Goal: Transaction & Acquisition: Subscribe to service/newsletter

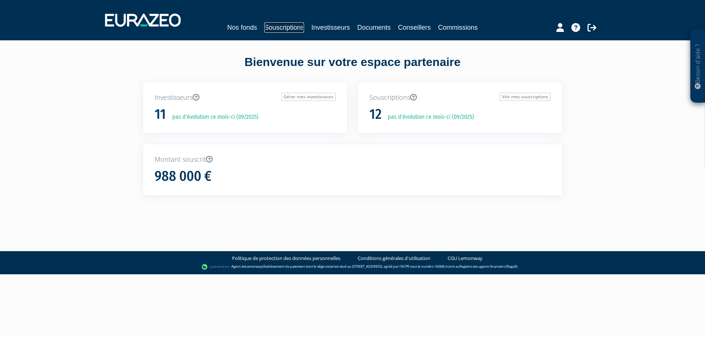
click at [281, 28] on link "Souscriptions" at bounding box center [284, 27] width 40 height 10
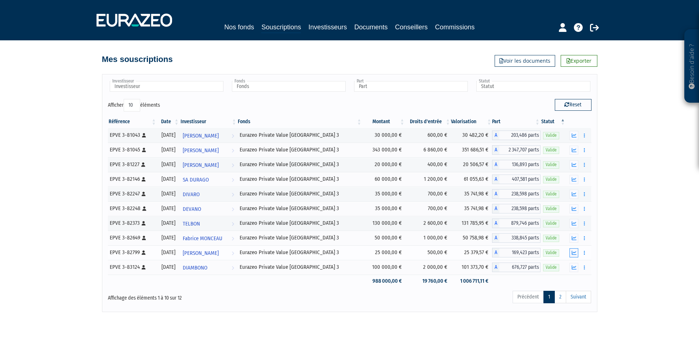
click at [572, 252] on icon "button" at bounding box center [574, 253] width 5 height 5
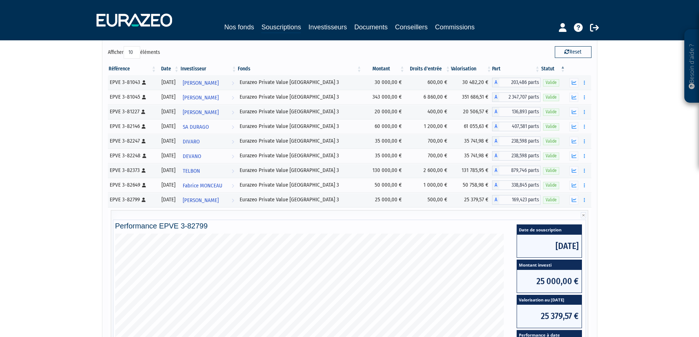
scroll to position [37, 0]
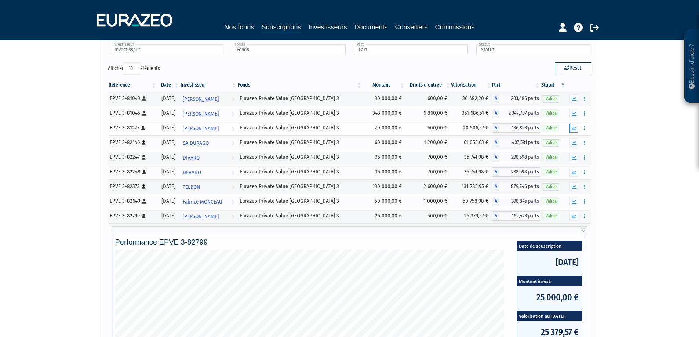
click at [573, 127] on icon "button" at bounding box center [574, 128] width 5 height 5
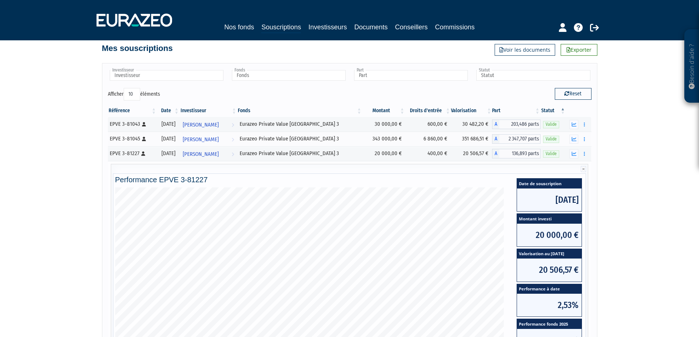
scroll to position [0, 0]
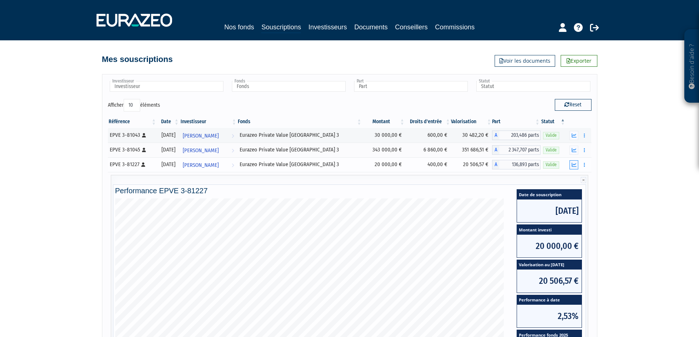
click at [572, 164] on icon "button" at bounding box center [574, 165] width 5 height 5
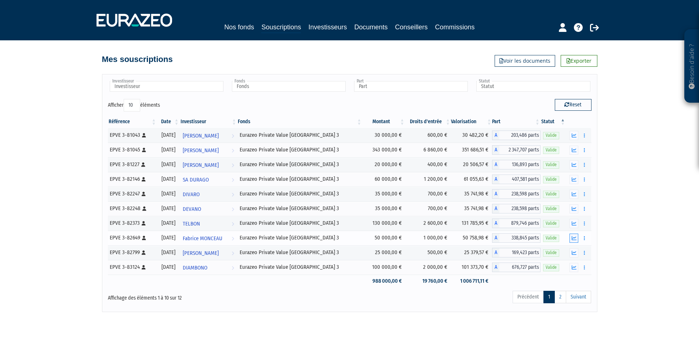
click at [573, 236] on icon "button" at bounding box center [574, 238] width 5 height 5
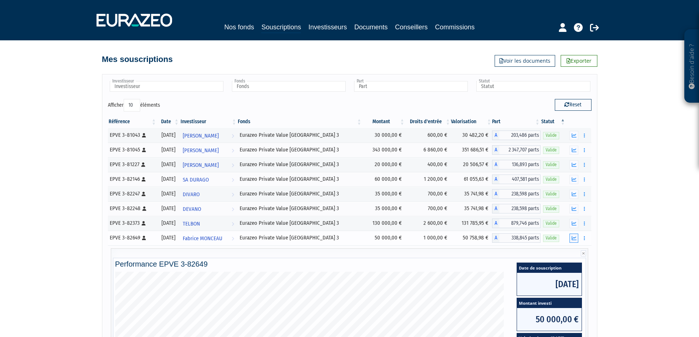
click at [574, 239] on icon "button" at bounding box center [574, 238] width 5 height 5
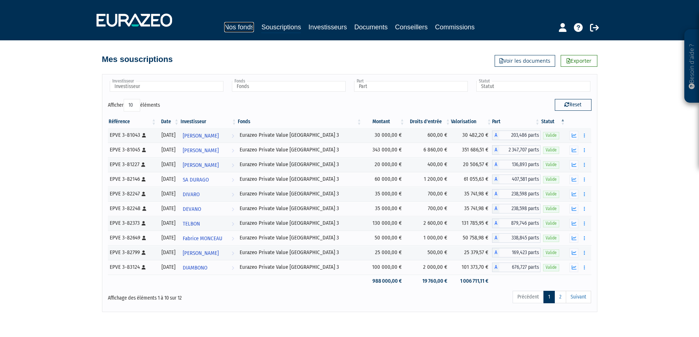
click at [234, 24] on link "Nos fonds" at bounding box center [239, 27] width 30 height 10
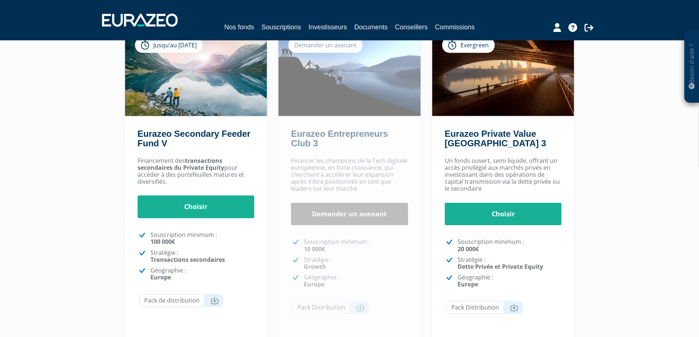
scroll to position [73, 0]
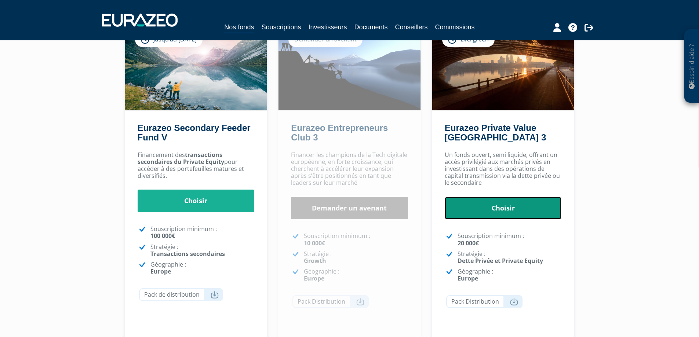
click at [503, 205] on link "Choisir" at bounding box center [503, 208] width 117 height 23
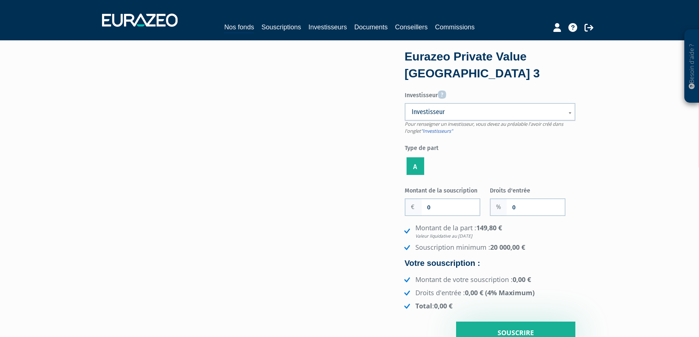
click at [464, 115] on span "Investisseur" at bounding box center [485, 112] width 147 height 9
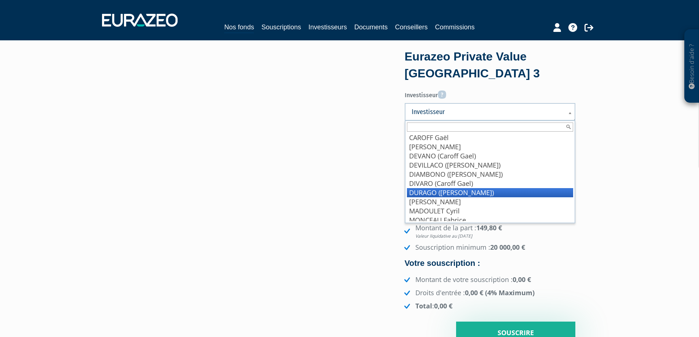
click at [441, 190] on li "DURAGO (Caroff Gaël)" at bounding box center [490, 192] width 166 height 9
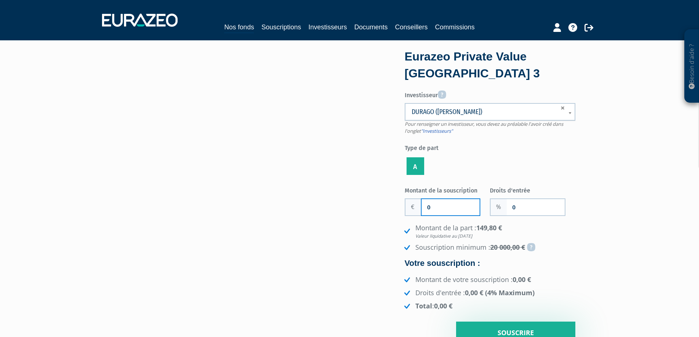
drag, startPoint x: 439, startPoint y: 206, endPoint x: 424, endPoint y: 208, distance: 15.2
click at [424, 208] on input "0" at bounding box center [451, 207] width 58 height 16
type input "70 000"
drag, startPoint x: 524, startPoint y: 208, endPoint x: 511, endPoint y: 208, distance: 13.2
click at [511, 208] on input "0" at bounding box center [536, 207] width 58 height 16
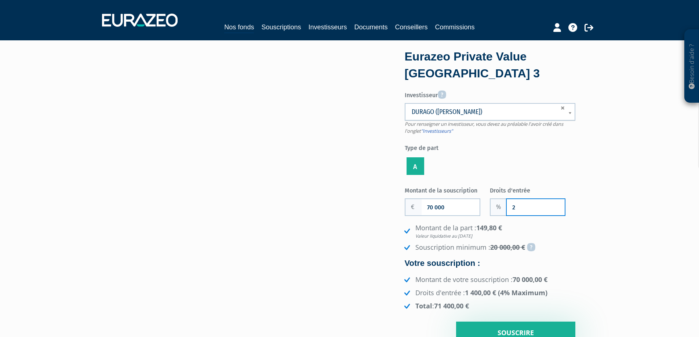
type input "2"
click at [361, 228] on div "Eurazeo Private Value Europe 3 Investisseur Pour renseigner un investisseur, vo…" at bounding box center [350, 197] width 462 height 293
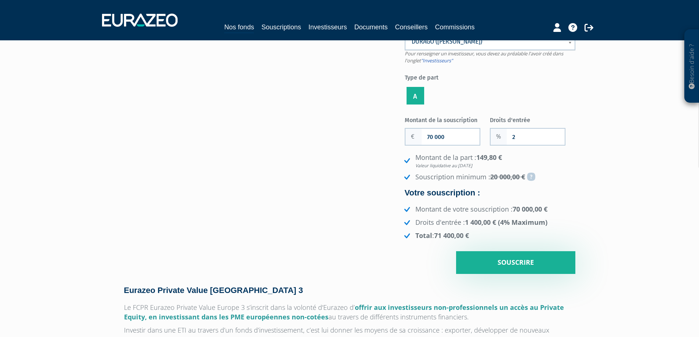
scroll to position [73, 0]
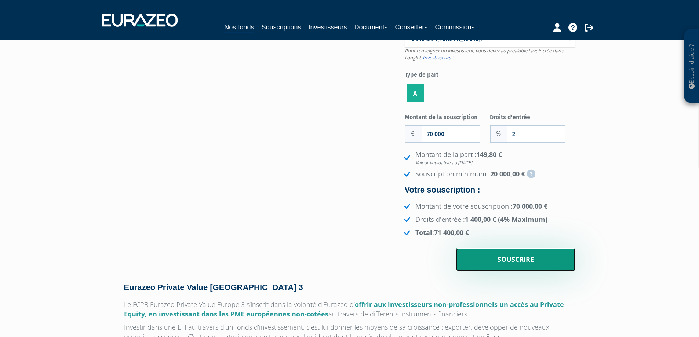
click at [511, 261] on input "Souscrire" at bounding box center [515, 259] width 119 height 23
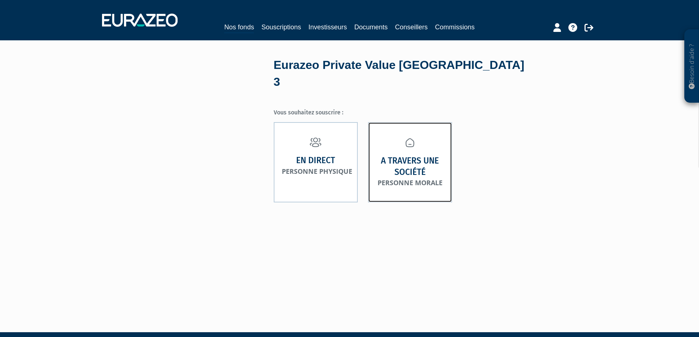
click at [403, 135] on link "A travers une société Personne morale" at bounding box center [410, 162] width 84 height 80
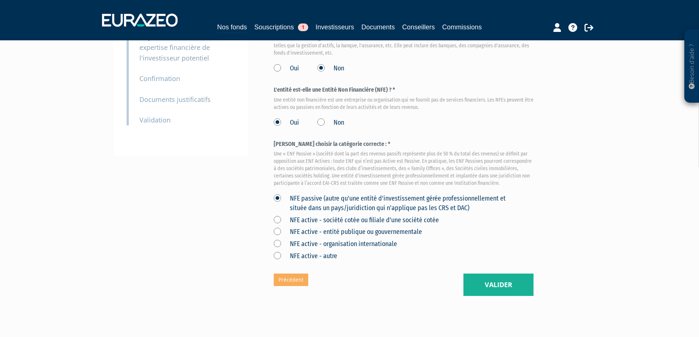
scroll to position [165, 0]
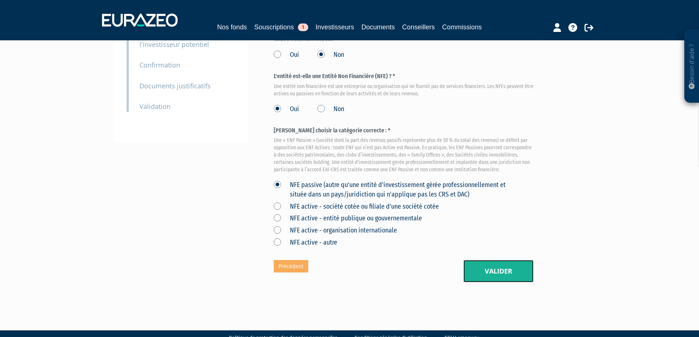
click at [506, 260] on button "Valider" at bounding box center [498, 271] width 70 height 23
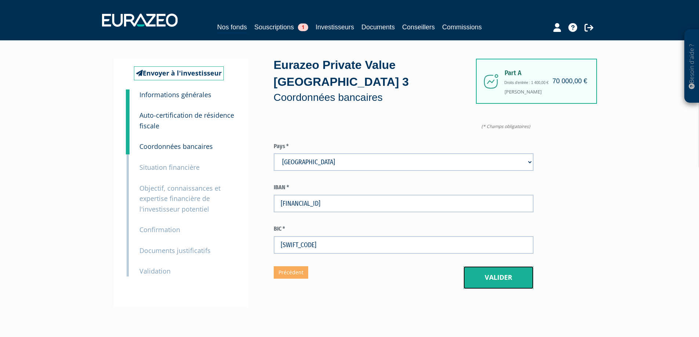
click at [497, 266] on button "Valider" at bounding box center [498, 277] width 70 height 23
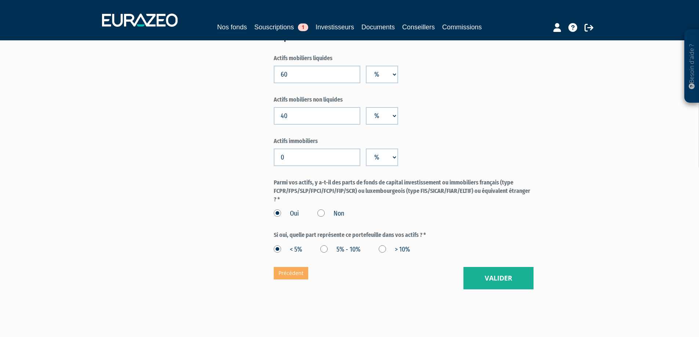
scroll to position [561, 0]
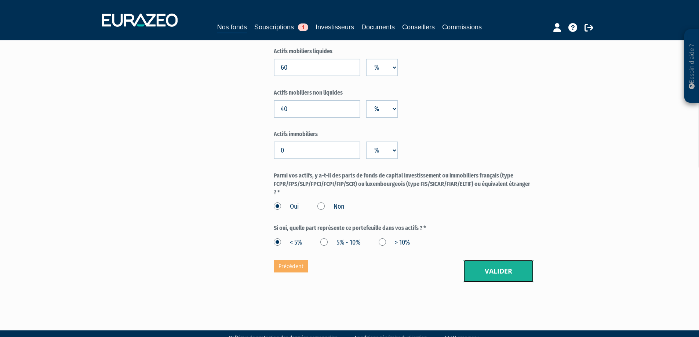
click at [501, 260] on button "Valider" at bounding box center [498, 271] width 70 height 23
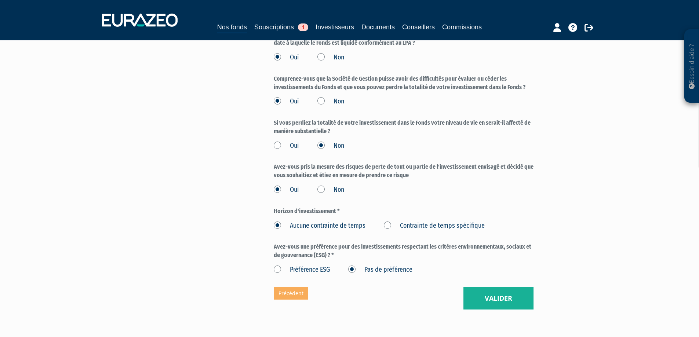
scroll to position [1044, 0]
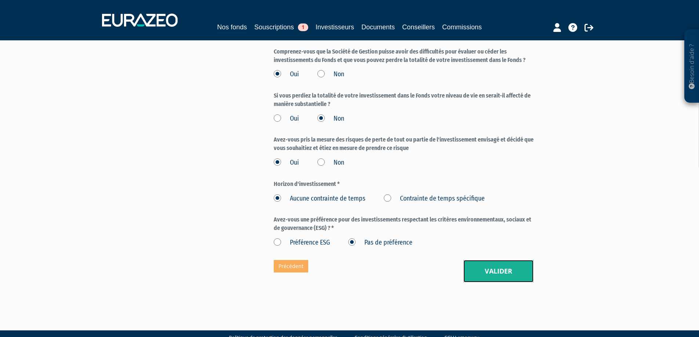
click at [501, 260] on button "Valider" at bounding box center [498, 271] width 70 height 23
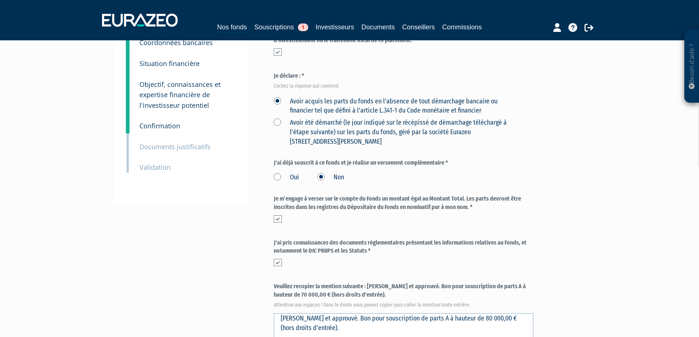
scroll to position [110, 0]
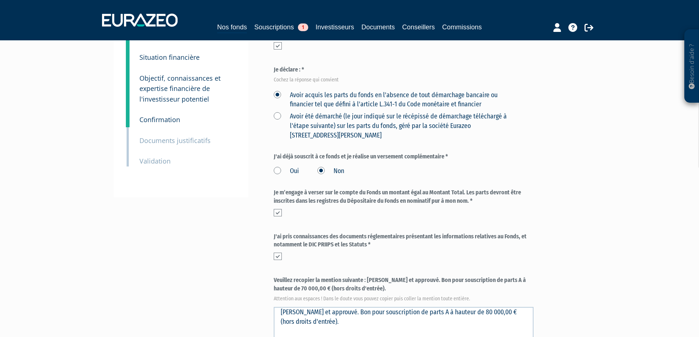
click at [276, 167] on label "Oui" at bounding box center [286, 172] width 25 height 10
click at [0, 0] on input "Oui" at bounding box center [0, 0] width 0 height 0
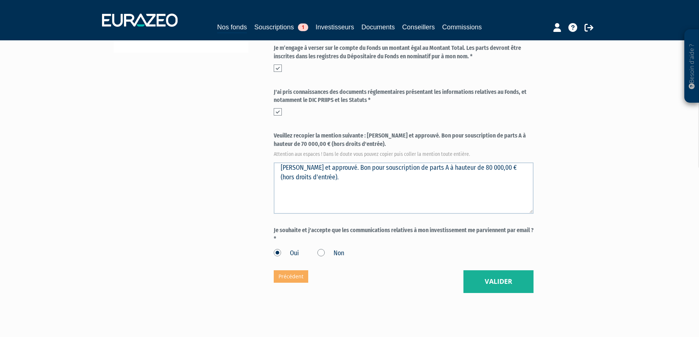
scroll to position [257, 0]
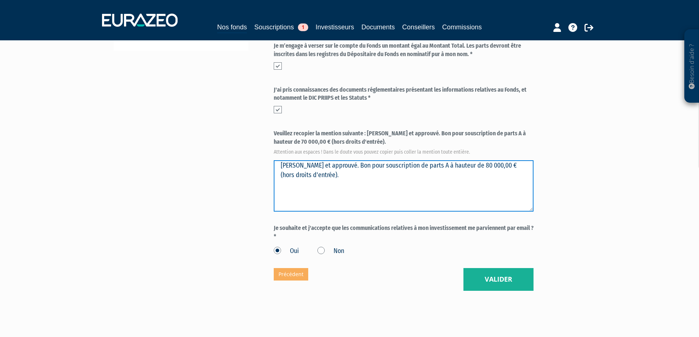
click at [384, 160] on textarea "Lu et approuvé. Bon pour souscription de parts A à hauteur de 80 000,00 € (hors…" at bounding box center [404, 185] width 260 height 51
click at [397, 160] on textarea "Lu et approuvé. Bon pour souscription de parts A à hauteur de 80 000,00 € (hors…" at bounding box center [404, 185] width 260 height 51
click at [432, 179] on textarea "Lu et approuvé. Bon pour souscription de parts A à hauteur de 80 000,00 € (hors…" at bounding box center [404, 185] width 260 height 51
type textarea "Lu et approuvé. Bon pour souscription de parts A à hauteur de 70 000,00 € (hors…"
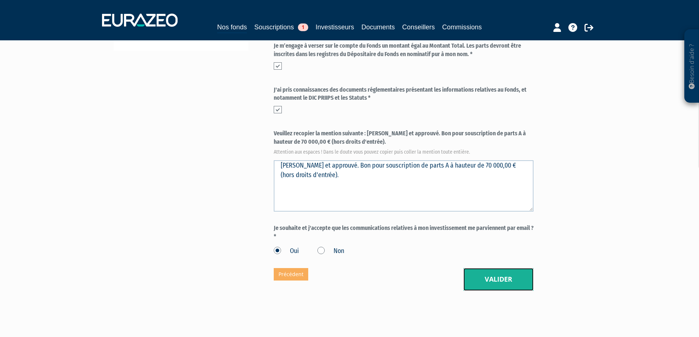
click at [503, 268] on button "Valider" at bounding box center [498, 279] width 70 height 23
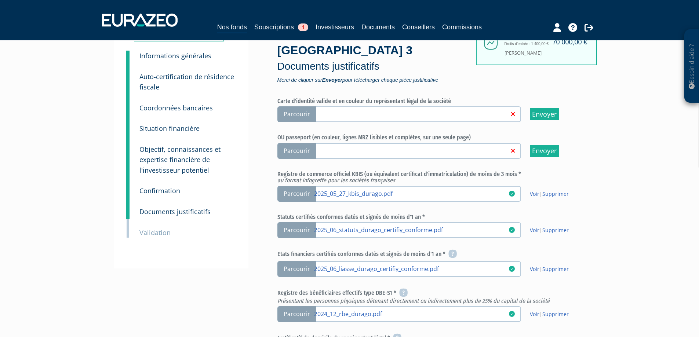
scroll to position [73, 0]
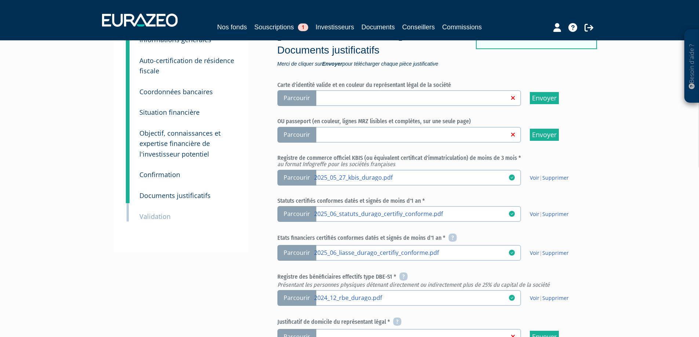
click at [288, 127] on span "Parcourir" at bounding box center [296, 135] width 39 height 16
click at [0, 0] on input "Parcourir" at bounding box center [0, 0] width 0 height 0
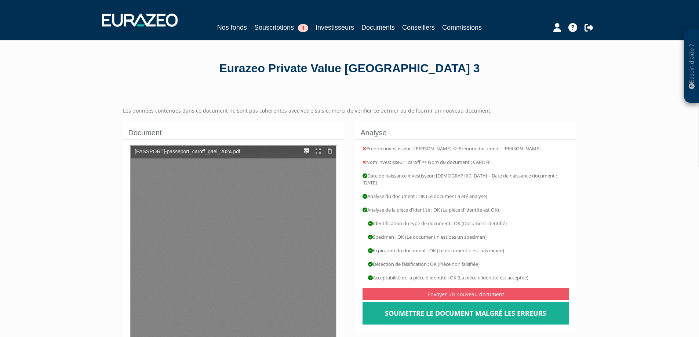
type input "1"
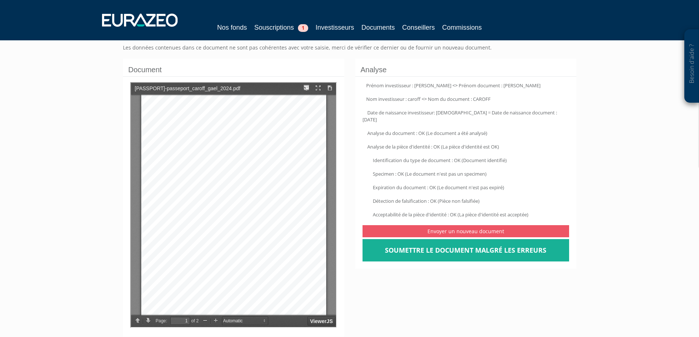
scroll to position [73, 0]
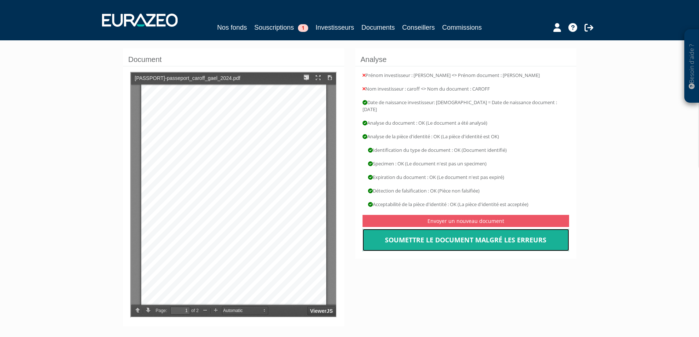
click at [451, 233] on link "Soumettre le document malgré les erreurs" at bounding box center [466, 240] width 207 height 23
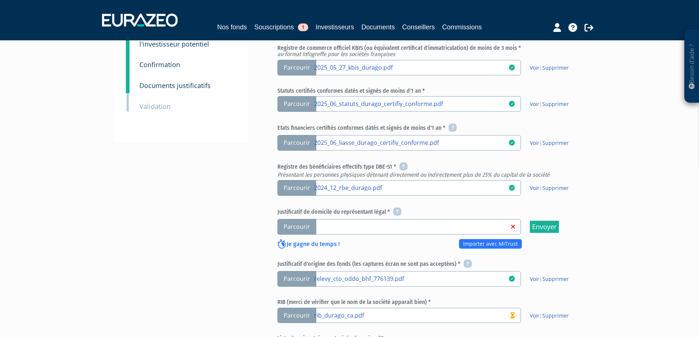
scroll to position [220, 0]
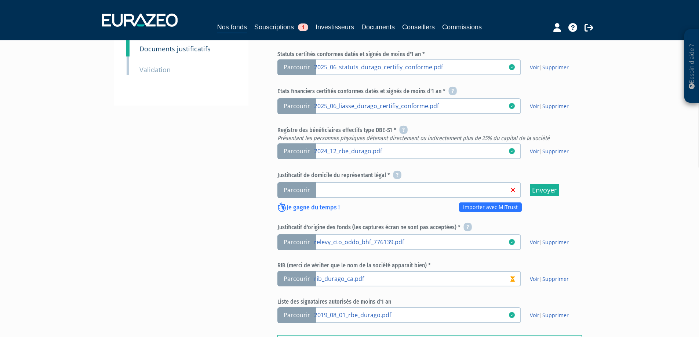
click at [297, 182] on span "Parcourir" at bounding box center [296, 190] width 39 height 16
click at [0, 0] on input "Parcourir" at bounding box center [0, 0] width 0 height 0
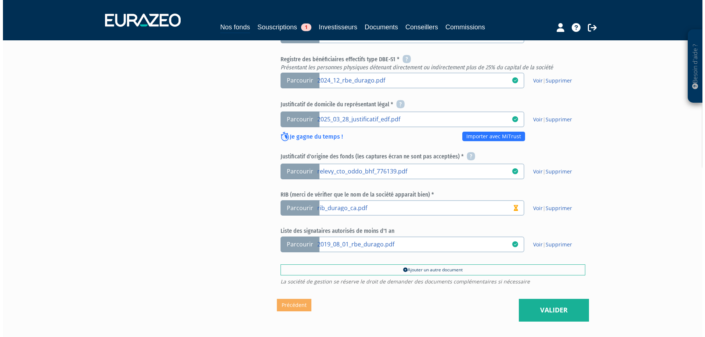
scroll to position [294, 0]
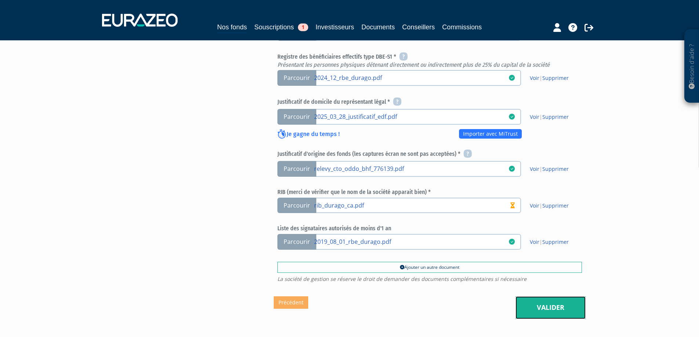
click at [554, 297] on link "Valider" at bounding box center [551, 308] width 70 height 23
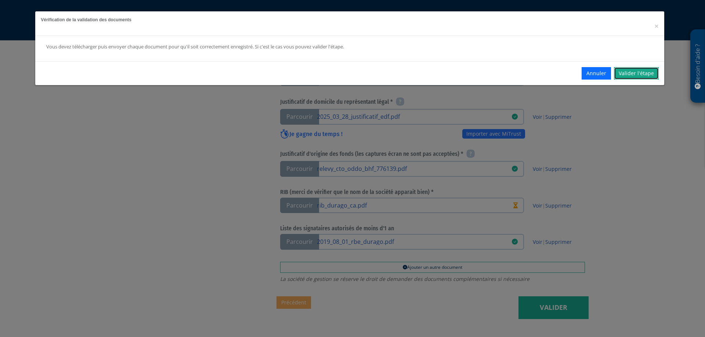
click at [635, 73] on link "Valider l'étape" at bounding box center [636, 73] width 45 height 12
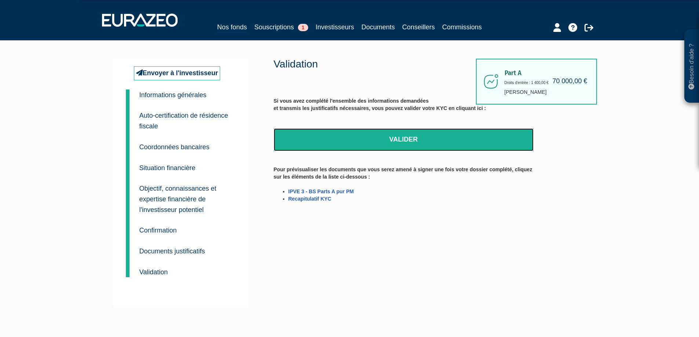
click at [408, 139] on link "Valider" at bounding box center [404, 139] width 260 height 23
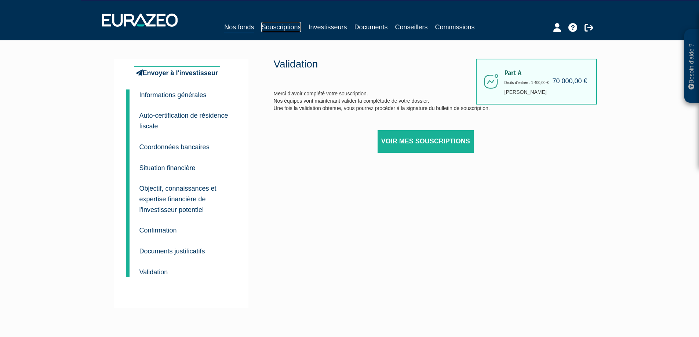
click at [281, 25] on link "Souscriptions" at bounding box center [281, 27] width 40 height 10
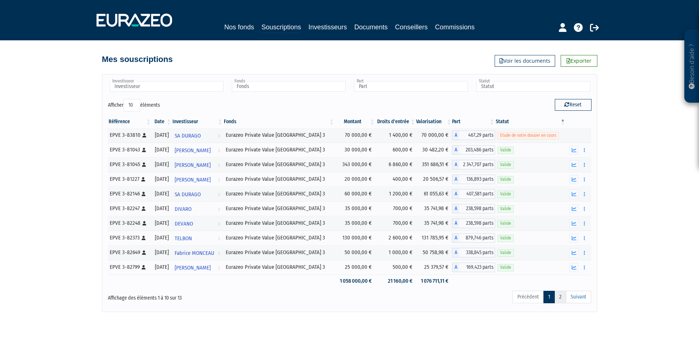
click at [563, 297] on link "2" at bounding box center [560, 297] width 12 height 12
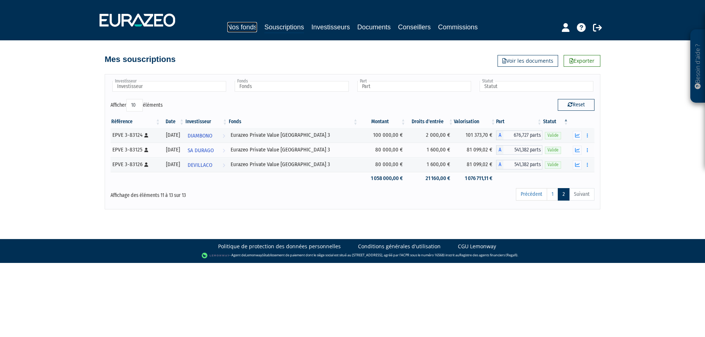
click at [238, 27] on link "Nos fonds" at bounding box center [242, 27] width 30 height 10
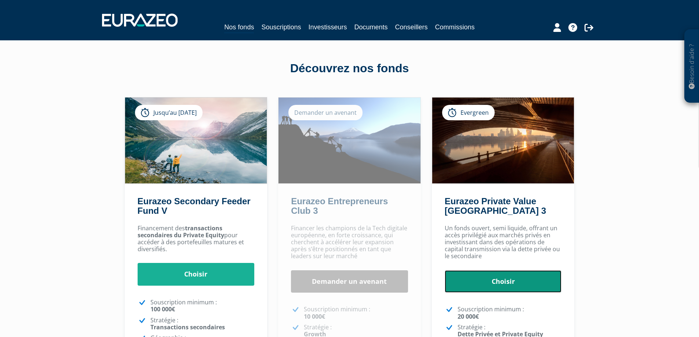
click at [501, 281] on link "Choisir" at bounding box center [503, 281] width 117 height 23
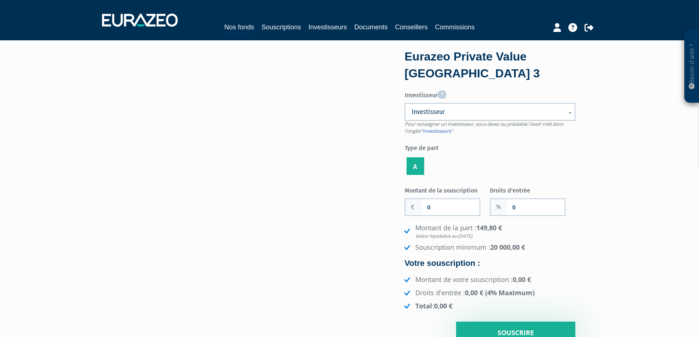
click at [453, 112] on span "Investisseur" at bounding box center [485, 112] width 147 height 9
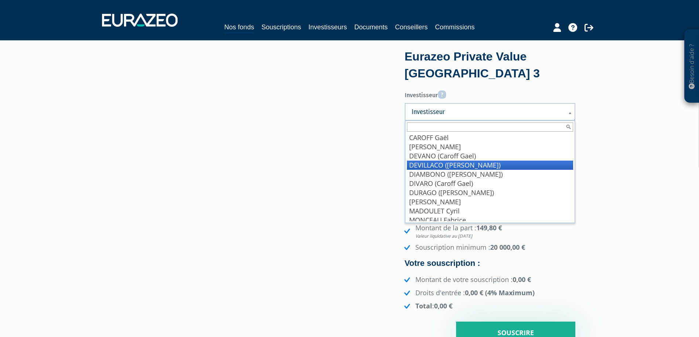
click at [443, 164] on li "DEVILLACO (Caroff Gaël)" at bounding box center [490, 165] width 166 height 9
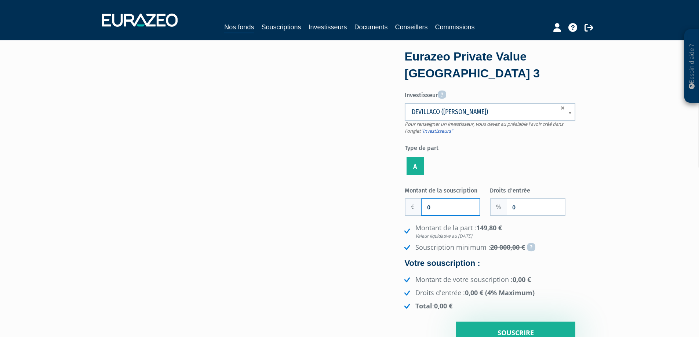
drag, startPoint x: 436, startPoint y: 206, endPoint x: 420, endPoint y: 208, distance: 15.9
click at [420, 208] on div "0" at bounding box center [443, 208] width 76 height 18
type input "80 000"
drag, startPoint x: 531, startPoint y: 207, endPoint x: 507, endPoint y: 206, distance: 24.2
click at [507, 207] on input "0" at bounding box center [536, 207] width 58 height 16
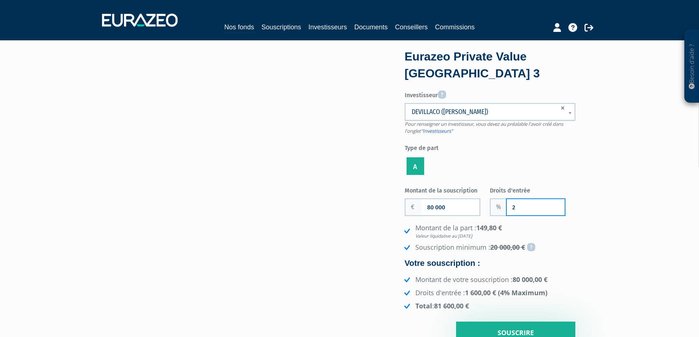
type input "2"
click at [502, 167] on ul "A" at bounding box center [490, 166] width 171 height 21
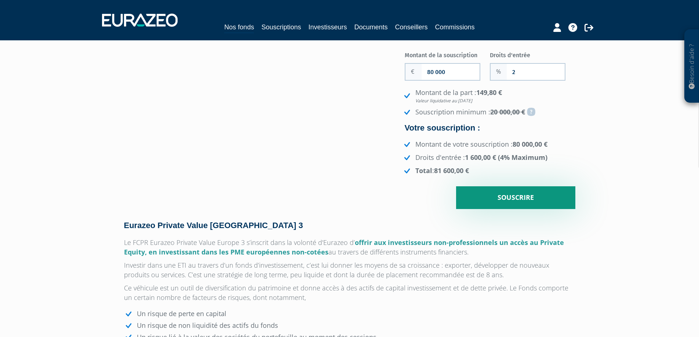
scroll to position [147, 0]
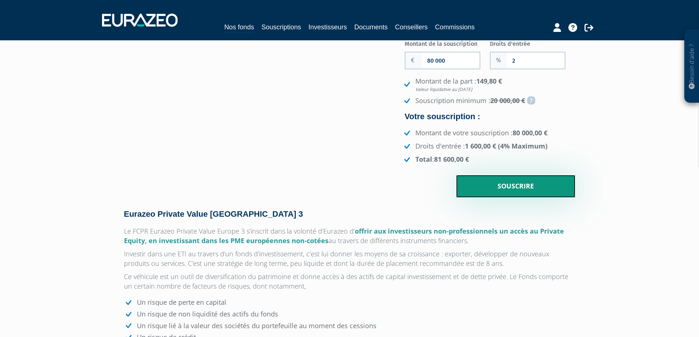
click at [512, 187] on input "Souscrire" at bounding box center [515, 186] width 119 height 23
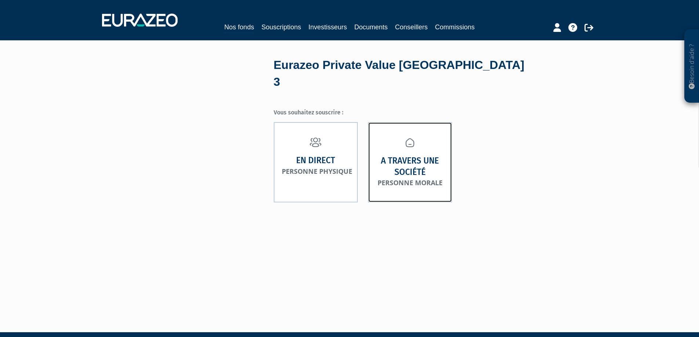
click at [411, 155] on strong "A travers une société" at bounding box center [410, 166] width 68 height 22
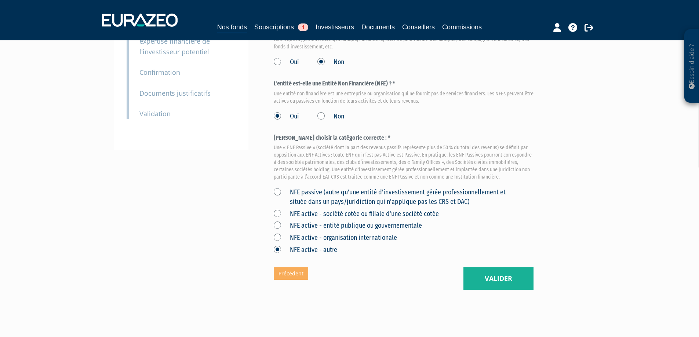
scroll to position [165, 0]
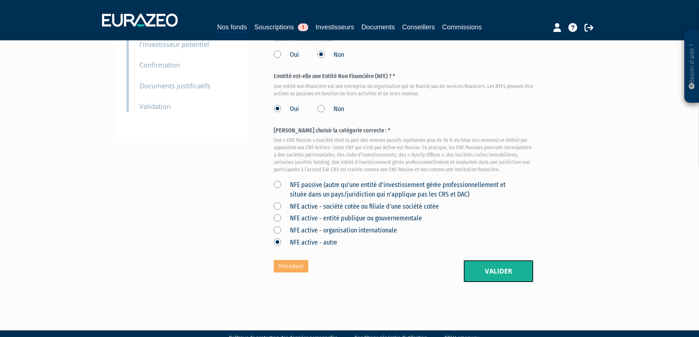
click at [493, 260] on button "Valider" at bounding box center [498, 271] width 70 height 23
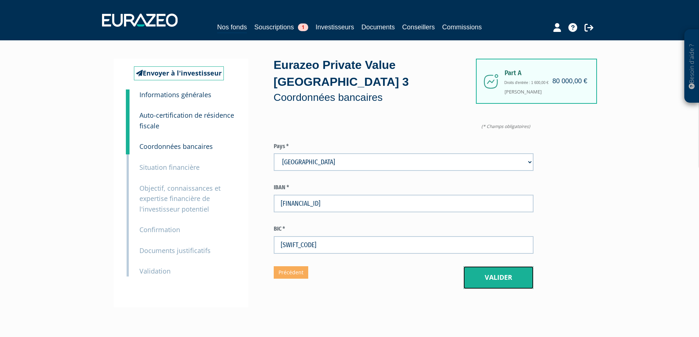
click at [496, 266] on button "Valider" at bounding box center [498, 277] width 70 height 23
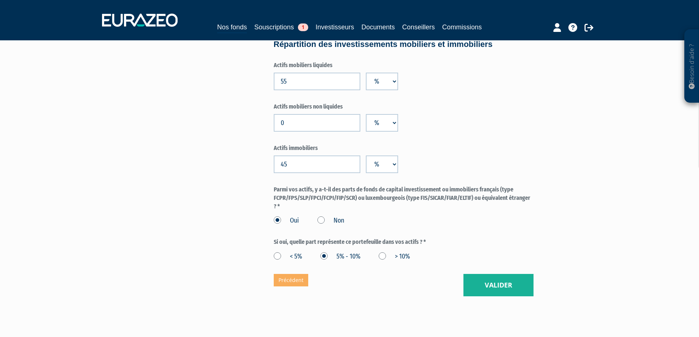
scroll to position [561, 0]
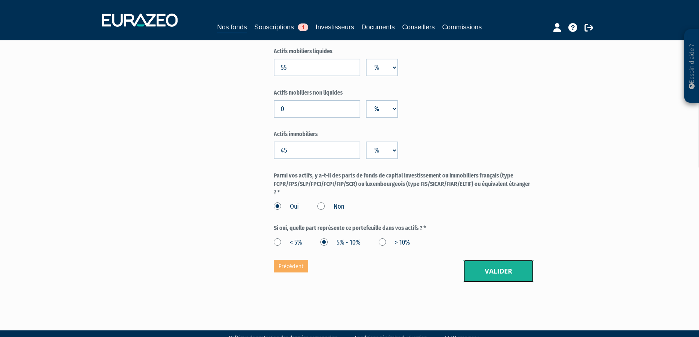
click at [496, 260] on button "Valider" at bounding box center [498, 271] width 70 height 23
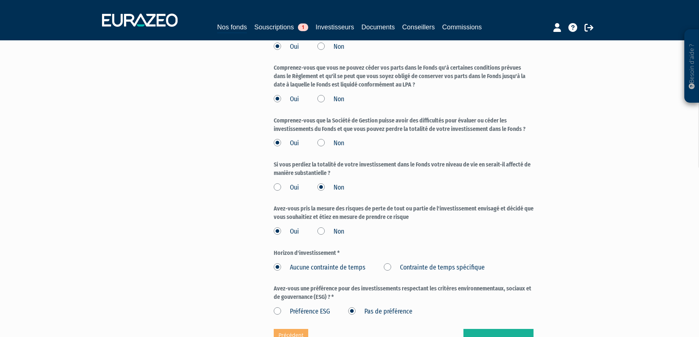
scroll to position [1044, 0]
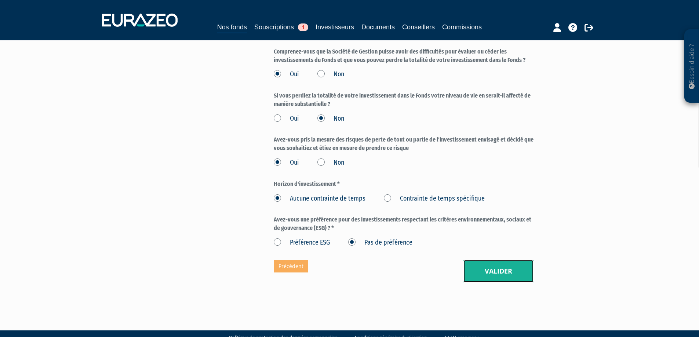
click at [500, 260] on button "Valider" at bounding box center [498, 271] width 70 height 23
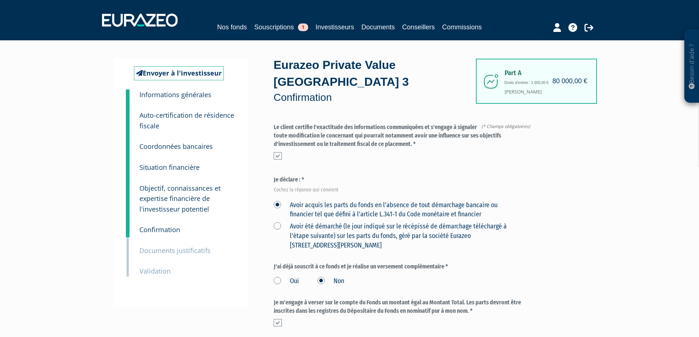
click at [277, 277] on label "Oui" at bounding box center [286, 282] width 25 height 10
click at [0, 0] on input "Oui" at bounding box center [0, 0] width 0 height 0
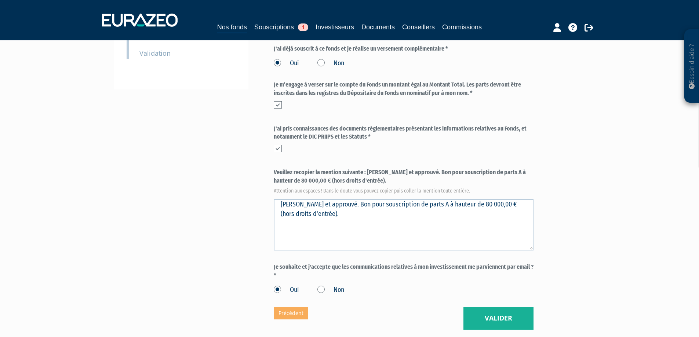
scroll to position [220, 0]
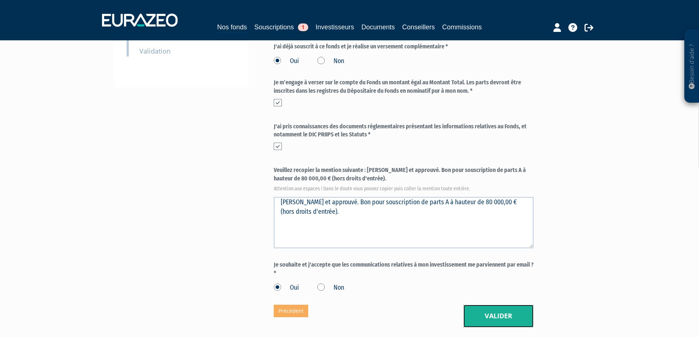
click at [498, 305] on button "Valider" at bounding box center [498, 316] width 70 height 23
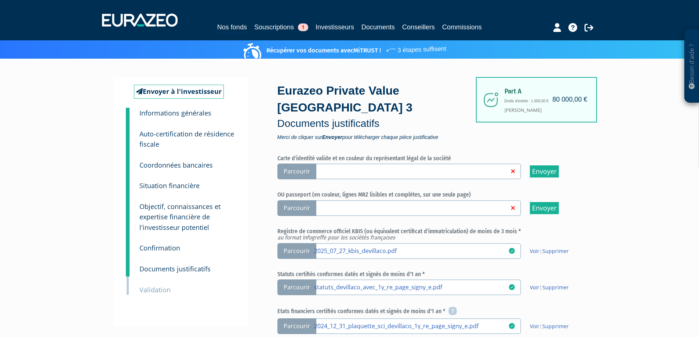
click at [293, 200] on span "Parcourir" at bounding box center [296, 208] width 39 height 16
click at [0, 0] on input "Parcourir" at bounding box center [0, 0] width 0 height 0
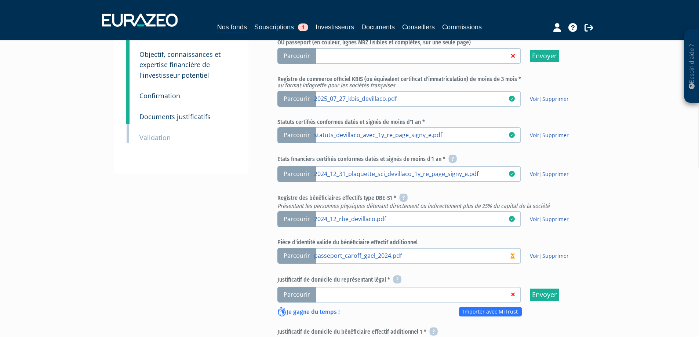
scroll to position [183, 0]
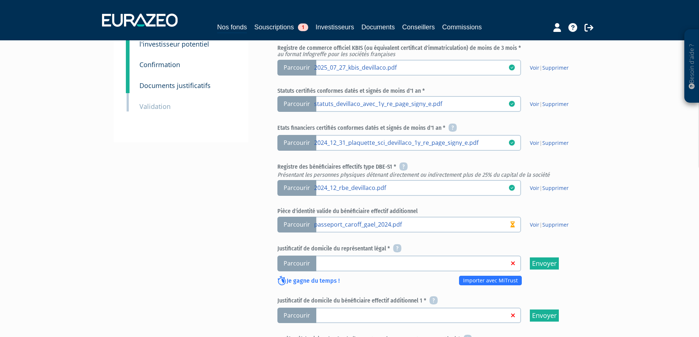
click at [297, 256] on span "Parcourir" at bounding box center [296, 264] width 39 height 16
click at [0, 0] on input "Parcourir" at bounding box center [0, 0] width 0 height 0
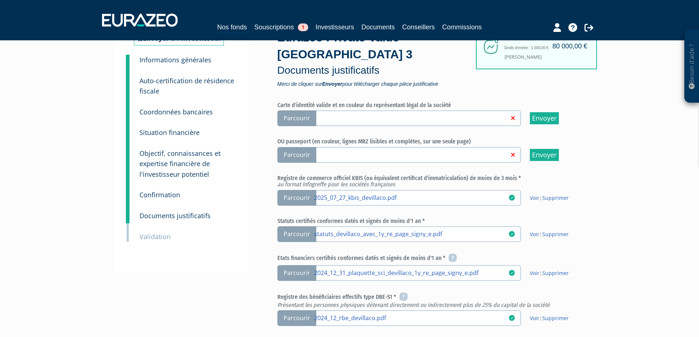
scroll to position [37, 0]
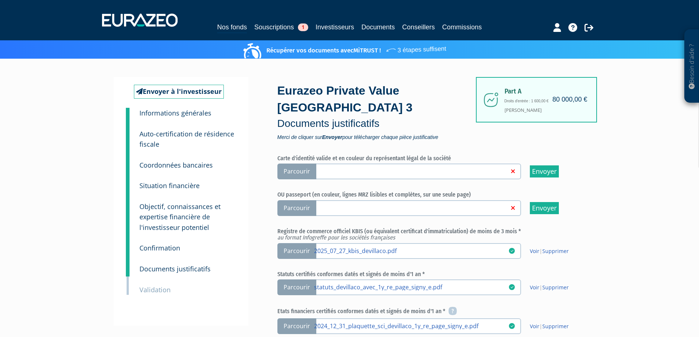
click at [292, 200] on span "Parcourir" at bounding box center [296, 208] width 39 height 16
click at [0, 0] on input "Parcourir" at bounding box center [0, 0] width 0 height 0
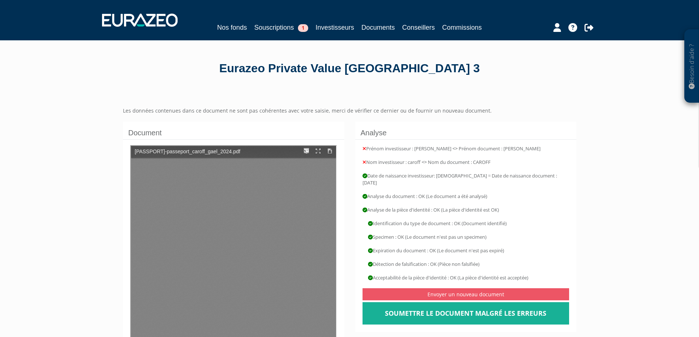
type input "1"
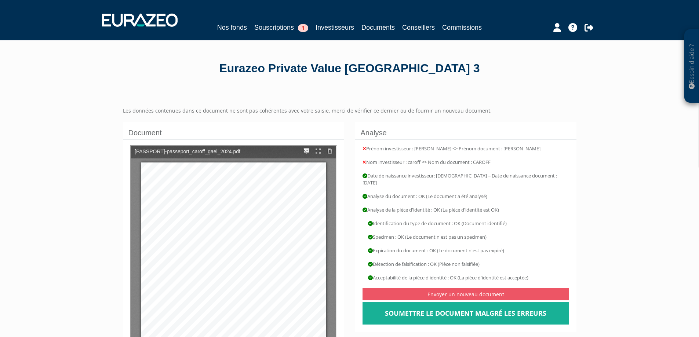
scroll to position [5, 0]
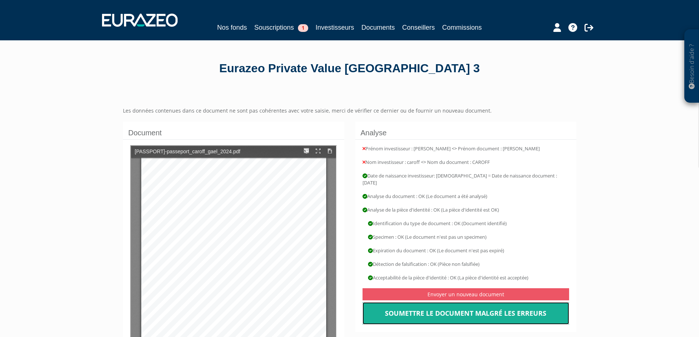
click at [454, 309] on link "Soumettre le document malgré les erreurs" at bounding box center [466, 313] width 207 height 23
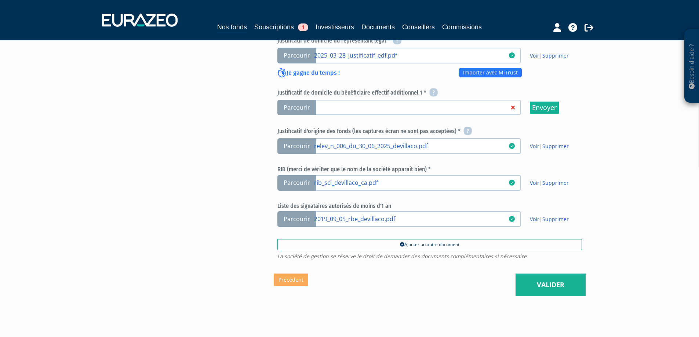
scroll to position [405, 0]
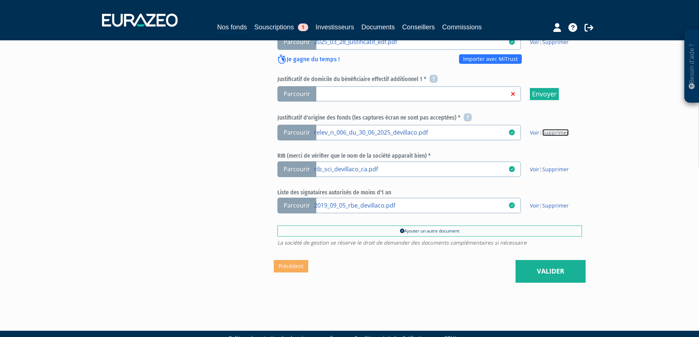
click at [556, 129] on link "Supprimer" at bounding box center [555, 132] width 26 height 7
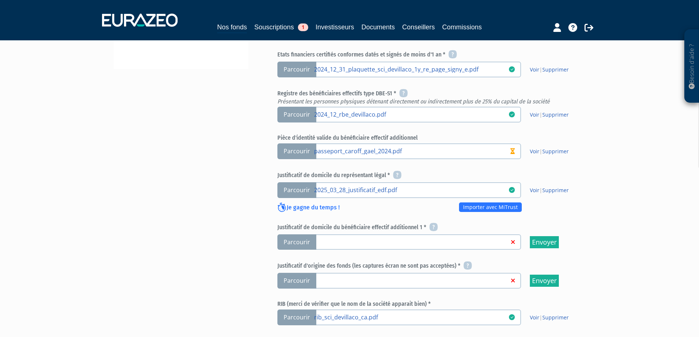
scroll to position [330, 0]
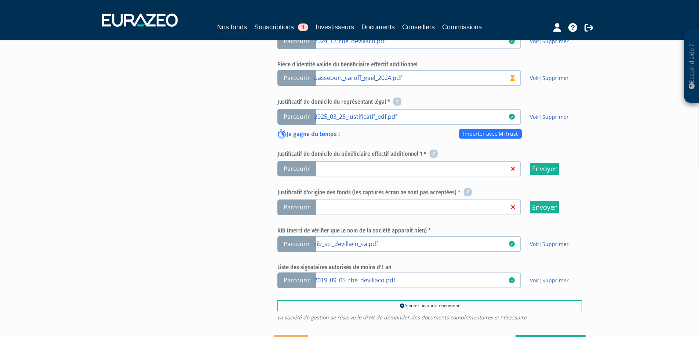
click at [300, 200] on span "Parcourir" at bounding box center [296, 208] width 39 height 16
click at [0, 0] on input "Parcourir" at bounding box center [0, 0] width 0 height 0
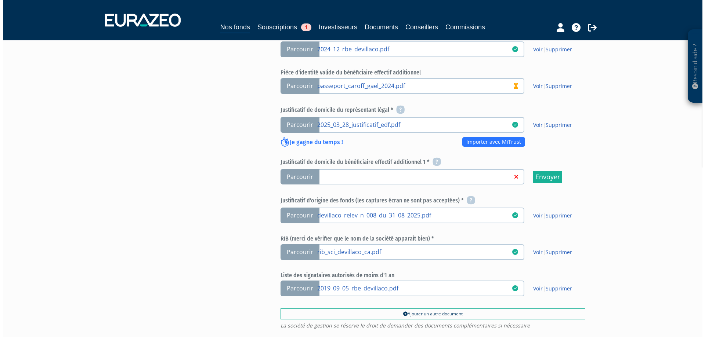
scroll to position [404, 0]
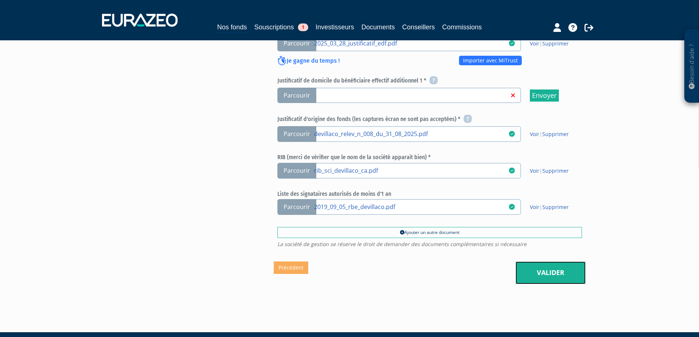
click at [550, 262] on link "Valider" at bounding box center [551, 273] width 70 height 23
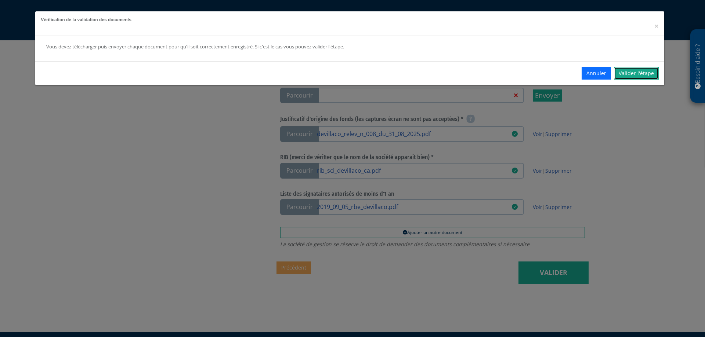
click at [630, 72] on link "Valider l'étape" at bounding box center [636, 73] width 45 height 12
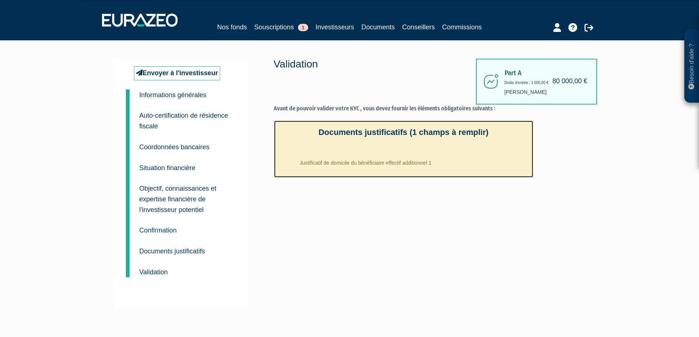
click at [341, 161] on li "Justificatif de domicile du bénéficiaire effectif additionnel 1" at bounding box center [410, 161] width 233 height 18
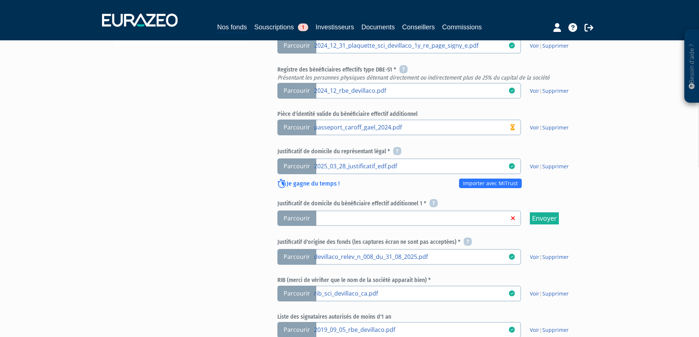
scroll to position [294, 0]
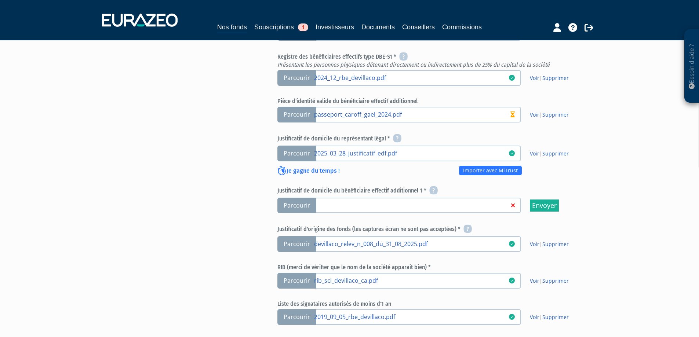
click at [295, 198] on span "Parcourir" at bounding box center [296, 206] width 39 height 16
click at [0, 0] on input "Parcourir" at bounding box center [0, 0] width 0 height 0
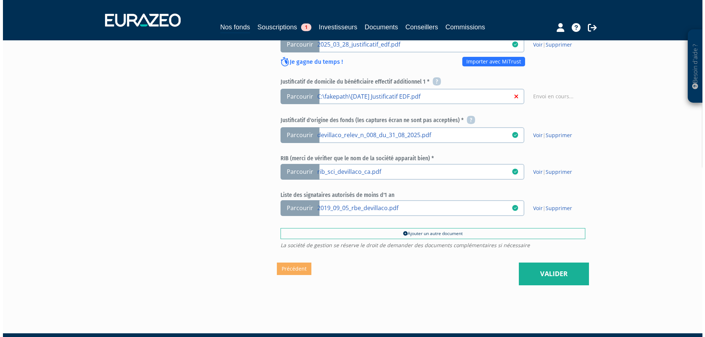
scroll to position [405, 0]
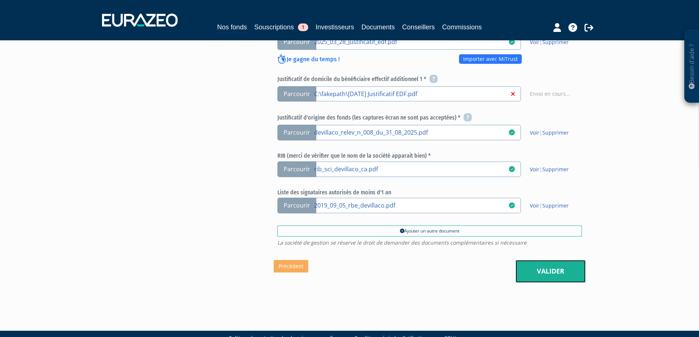
click at [559, 260] on link "Valider" at bounding box center [551, 271] width 70 height 23
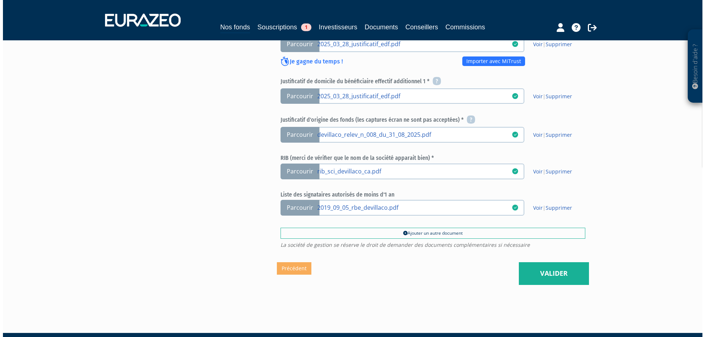
scroll to position [405, 0]
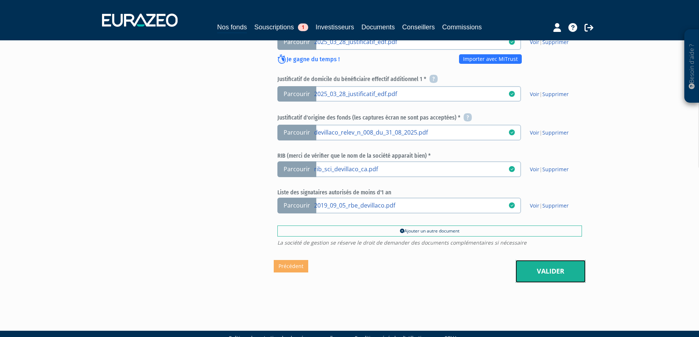
click at [555, 260] on link "Valider" at bounding box center [551, 271] width 70 height 23
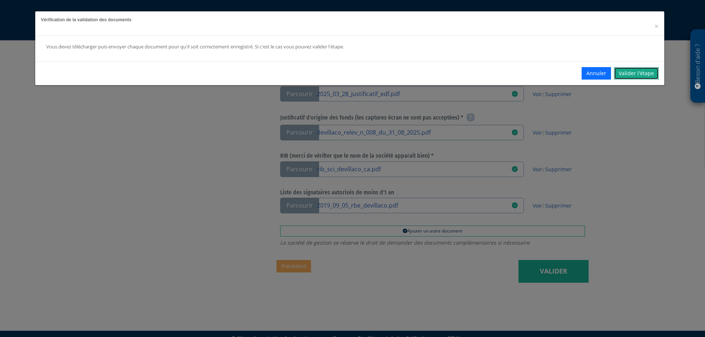
click at [636, 73] on link "Valider l'étape" at bounding box center [636, 73] width 45 height 12
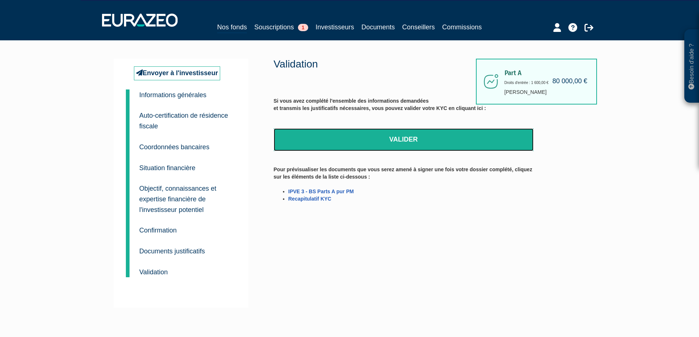
click at [388, 141] on link "Valider" at bounding box center [404, 139] width 260 height 23
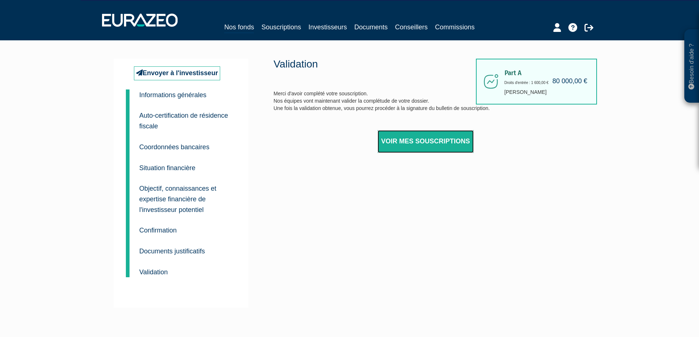
click at [428, 139] on link "Voir mes souscriptions" at bounding box center [426, 141] width 96 height 23
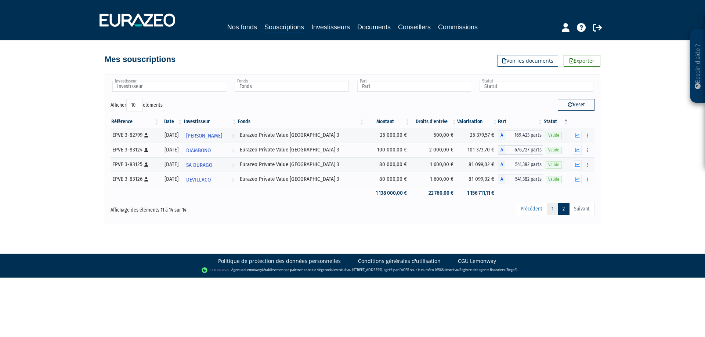
click at [550, 208] on link "1" at bounding box center [551, 209] width 11 height 12
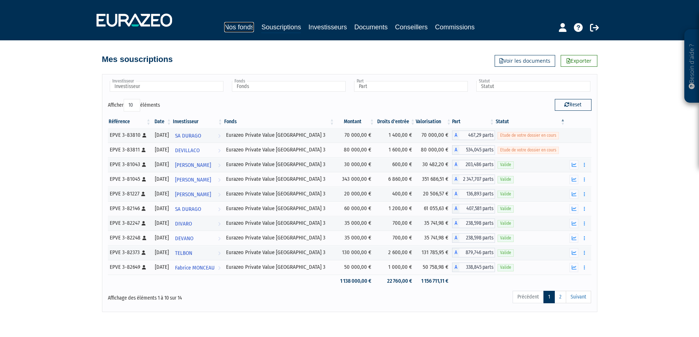
click at [229, 25] on link "Nos fonds" at bounding box center [239, 27] width 30 height 10
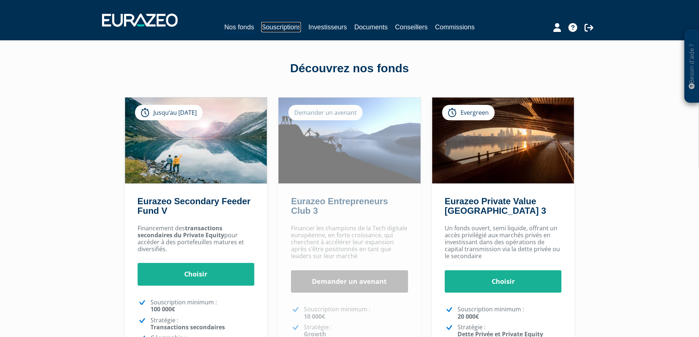
click at [277, 26] on link "Souscriptions" at bounding box center [281, 27] width 40 height 10
